Goal: Find specific fact: Find specific fact

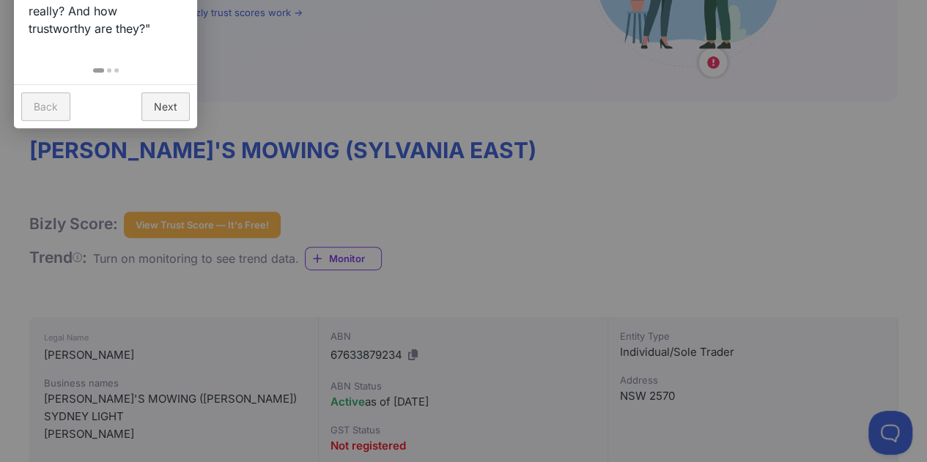
scroll to position [73, 0]
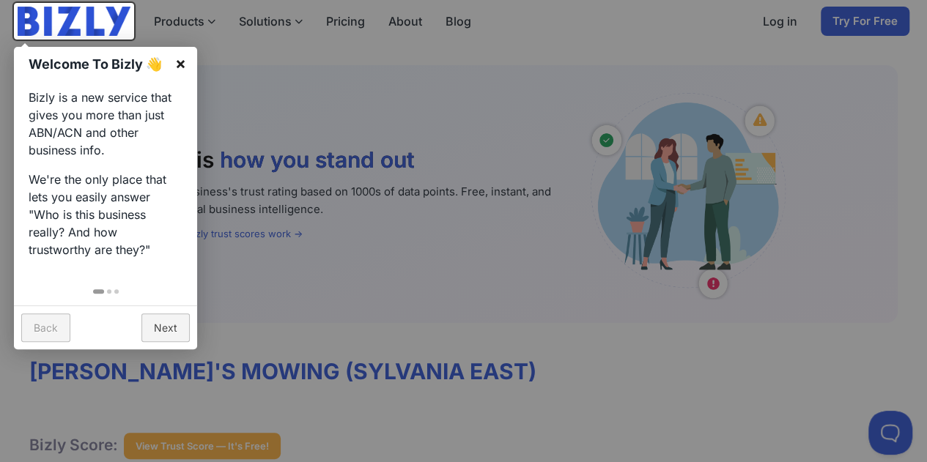
click at [178, 61] on link "×" at bounding box center [180, 63] width 33 height 33
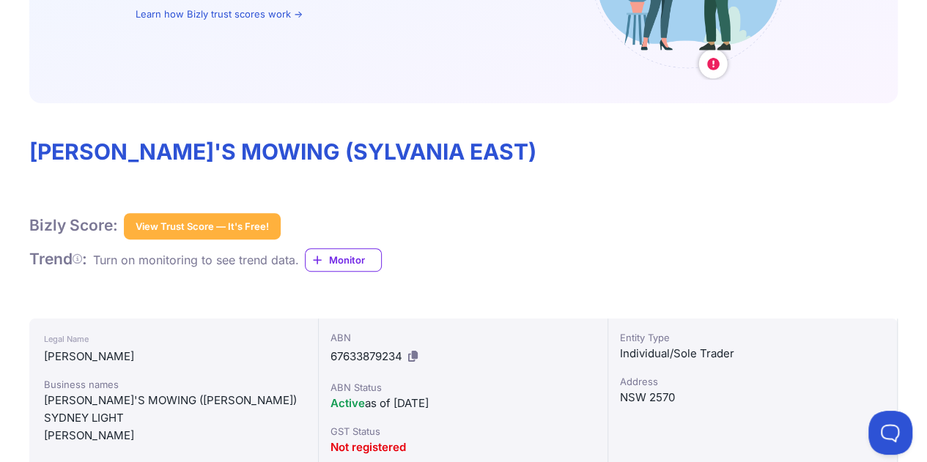
scroll to position [366, 0]
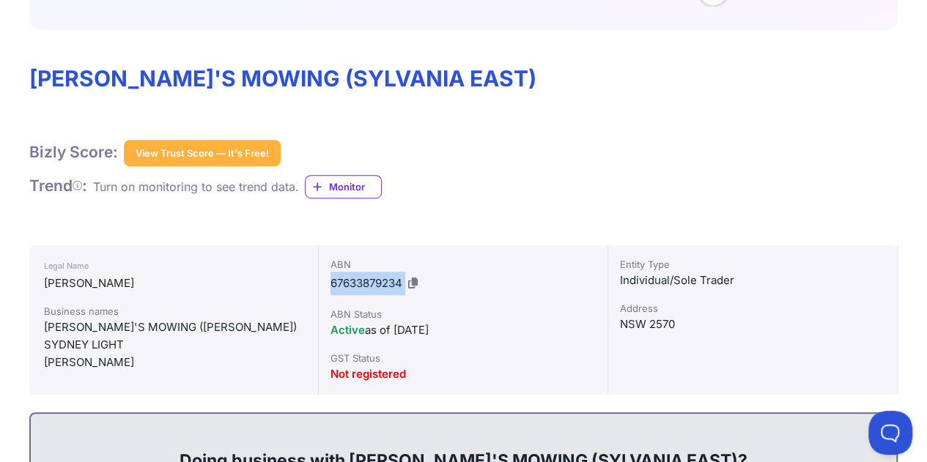
drag, startPoint x: 406, startPoint y: 281, endPoint x: 330, endPoint y: 281, distance: 75.5
click at [330, 281] on div "ABN 67633879234" at bounding box center [462, 276] width 265 height 38
copy div "67633879234"
drag, startPoint x: 161, startPoint y: 286, endPoint x: 45, endPoint y: 284, distance: 116.5
click at [45, 284] on div "[PERSON_NAME]" at bounding box center [173, 284] width 259 height 18
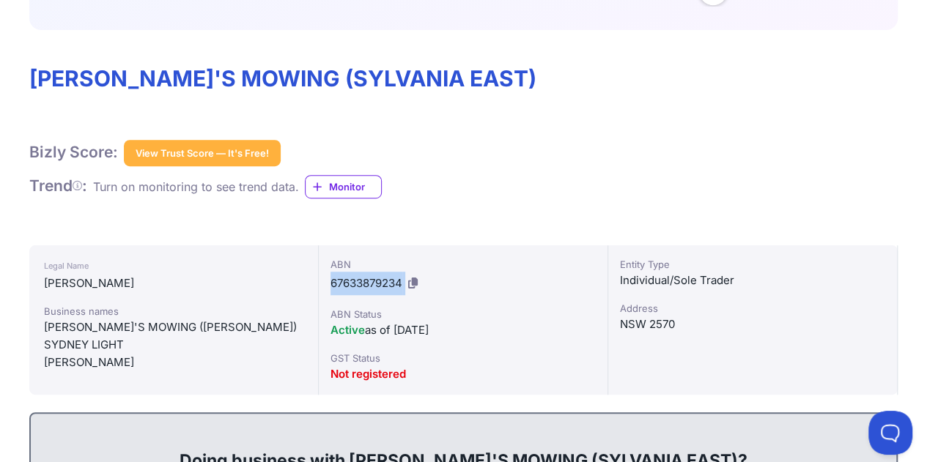
copy div "[PERSON_NAME]"
drag, startPoint x: 406, startPoint y: 284, endPoint x: 332, endPoint y: 284, distance: 74.0
click at [332, 284] on div "ABN 67633879234" at bounding box center [462, 276] width 265 height 38
copy div "67633879234"
drag, startPoint x: 160, startPoint y: 365, endPoint x: 43, endPoint y: 331, distance: 122.7
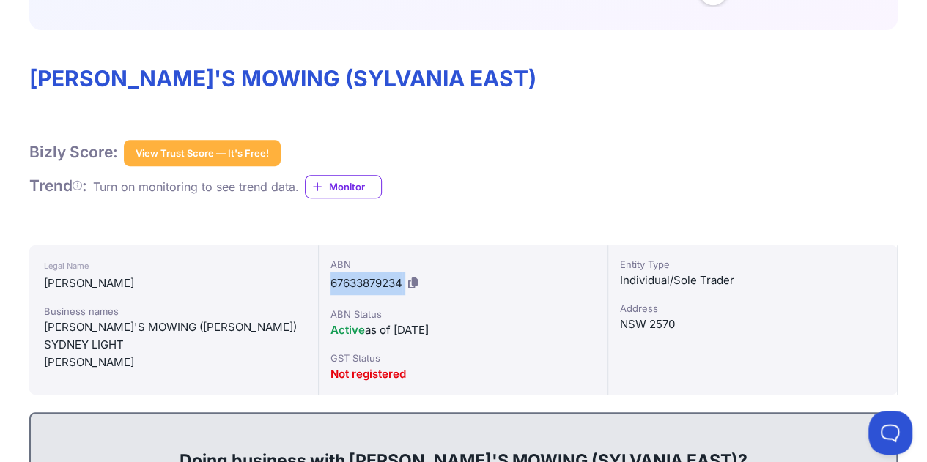
click at [43, 331] on div "Legal Name [PERSON_NAME] Business names [PERSON_NAME]'S MOWING ([PERSON_NAME]) …" at bounding box center [173, 319] width 289 height 149
copy div "[PERSON_NAME]'S MOWING ([PERSON_NAME]) [PERSON_NAME]"
